Goal: Connect with others: Connect with others

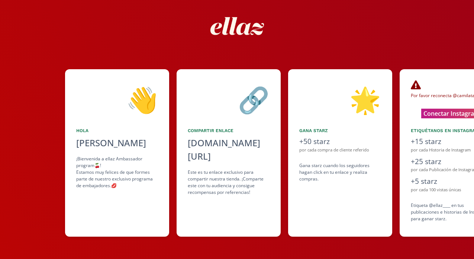
scroll to position [0, 111]
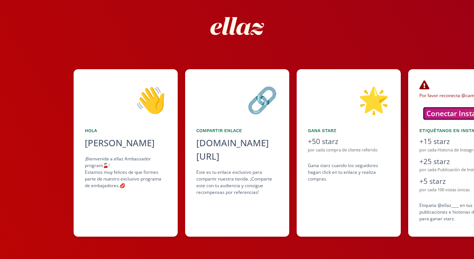
click at [442, 112] on button "Conectar Instagram" at bounding box center [460, 113] width 73 height 12
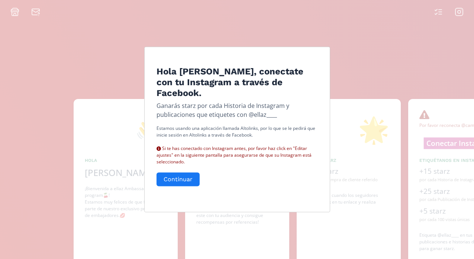
scroll to position [0, 0]
click at [176, 179] on button "Continuar" at bounding box center [177, 179] width 45 height 16
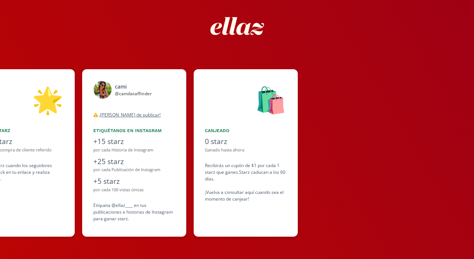
scroll to position [0, 446]
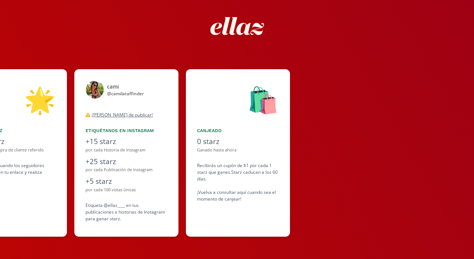
scroll to position [0, 446]
